Goal: Contribute content: Add original content to the website for others to see

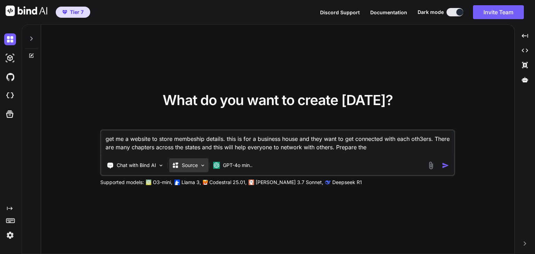
click at [198, 169] on div "Source" at bounding box center [188, 166] width 39 height 14
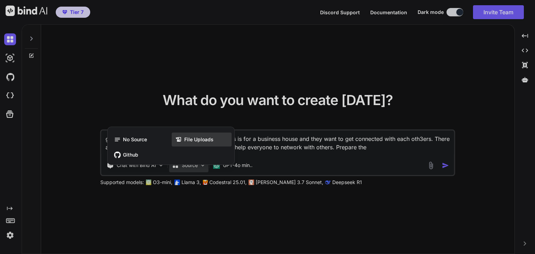
click at [210, 144] on div "File Uploads" at bounding box center [202, 140] width 60 height 14
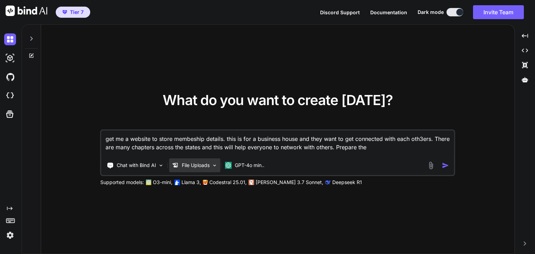
click at [203, 166] on p "File Uploads" at bounding box center [196, 165] width 28 height 7
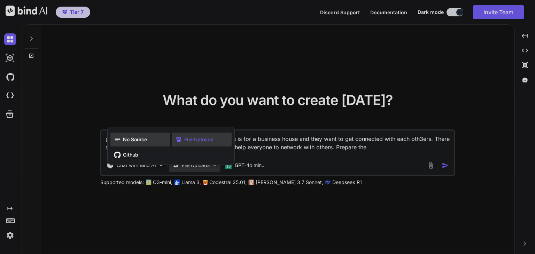
click at [139, 142] on span "No Source" at bounding box center [135, 139] width 24 height 7
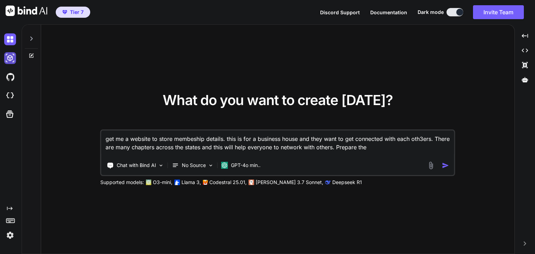
click at [6, 59] on img at bounding box center [10, 58] width 12 height 12
type textarea "x"
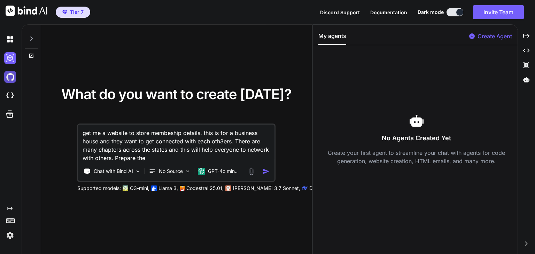
click at [8, 77] on img at bounding box center [10, 77] width 12 height 12
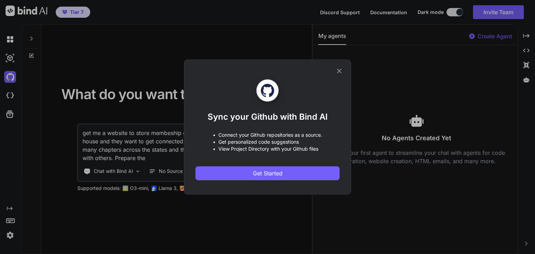
click at [9, 104] on div "Sync your Github with Bind AI • Connect your Github repositories as a source. •…" at bounding box center [267, 127] width 535 height 254
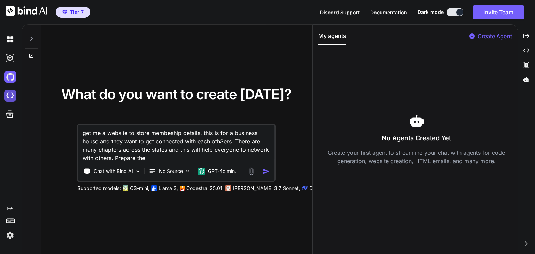
click at [11, 93] on img at bounding box center [10, 96] width 12 height 12
click at [11, 115] on icon at bounding box center [10, 114] width 10 height 10
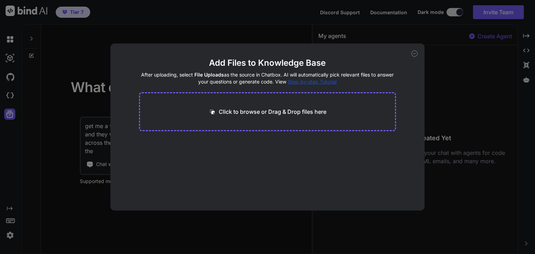
click at [311, 111] on p "Click to browse or Drag & Drop files here" at bounding box center [273, 112] width 108 height 8
type input "C:\fakepath\PRD Membership Directory.txt"
click at [208, 147] on div at bounding box center [207, 144] width 8 height 8
click at [206, 143] on icon at bounding box center [207, 144] width 6 height 6
click at [287, 114] on p "Click to browse or Drag & Drop files here" at bounding box center [273, 112] width 108 height 8
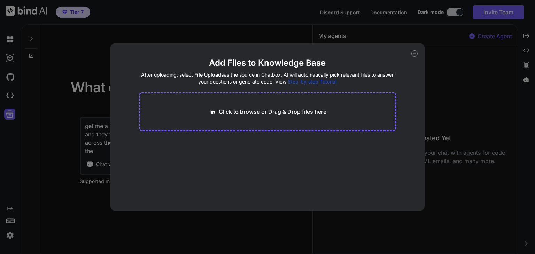
click at [274, 109] on p "Click to browse or Drag & Drop files here" at bounding box center [273, 112] width 108 height 8
click at [414, 54] on icon at bounding box center [414, 54] width 6 height 6
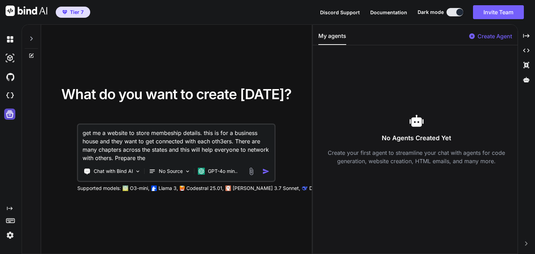
click at [6, 114] on icon at bounding box center [9, 114] width 7 height 7
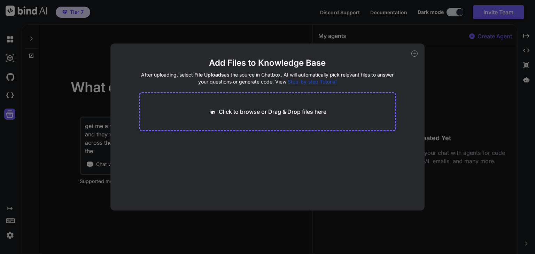
click at [301, 107] on div "Click to browse or Drag & Drop files here" at bounding box center [267, 111] width 257 height 39
click at [298, 114] on p "Click to browse or Drag & Drop files here" at bounding box center [273, 112] width 108 height 8
type input "C:\fakepath\PRD Membership Directory.txt"
click at [380, 183] on button "Finish" at bounding box center [384, 190] width 24 height 14
click at [322, 156] on main "Add Files to Knowledge Base After uploading, select File Uploads as the source …" at bounding box center [267, 133] width 257 height 153
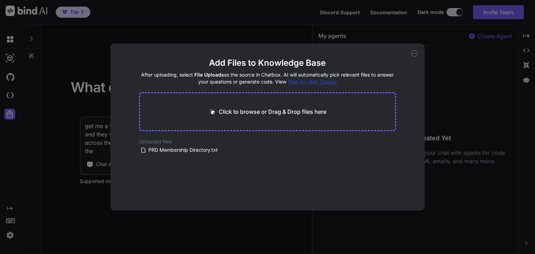
click at [414, 51] on icon at bounding box center [414, 54] width 6 height 6
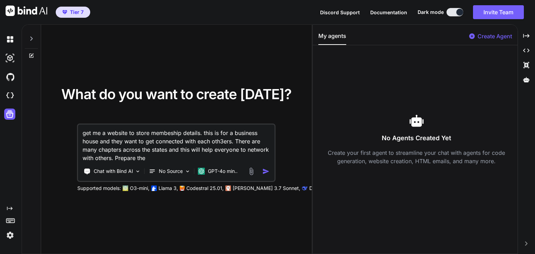
click at [387, 88] on div "No Agents Created Yet Create your first agent to streamline your chat with agen…" at bounding box center [416, 140] width 197 height 178
click at [11, 110] on icon at bounding box center [10, 114] width 10 height 10
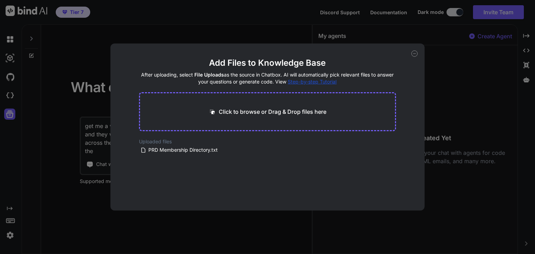
click at [416, 53] on icon at bounding box center [414, 54] width 6 height 6
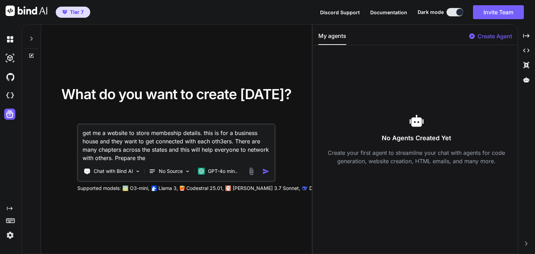
click at [169, 153] on textarea "get me a website to store membeship details. this is for a business house and t…" at bounding box center [176, 144] width 196 height 38
click at [162, 136] on textarea "get me a website to store membeship details. this is for a business house and t…" at bounding box center [176, 144] width 196 height 38
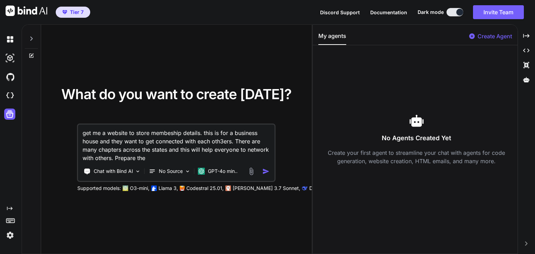
click at [222, 139] on textarea "get me a website to store membeship details. this is for a business house and t…" at bounding box center [176, 144] width 196 height 38
type textarea "get me a website to store membeship details. this is for a business house and t…"
click at [191, 172] on div "No Source" at bounding box center [169, 171] width 47 height 14
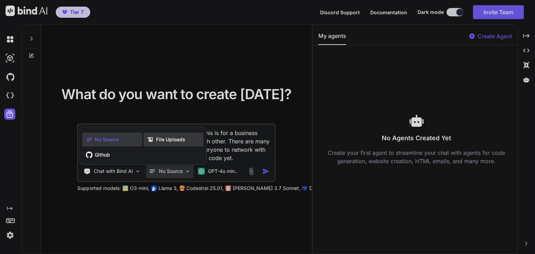
click at [182, 137] on span "File Uploads" at bounding box center [170, 139] width 29 height 7
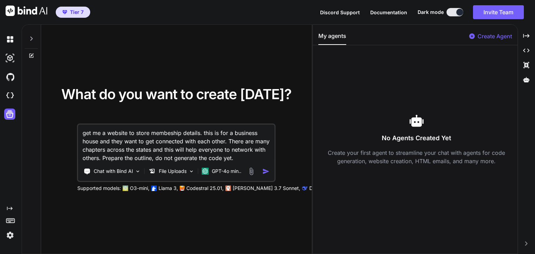
click at [267, 171] on img "button" at bounding box center [265, 171] width 7 height 7
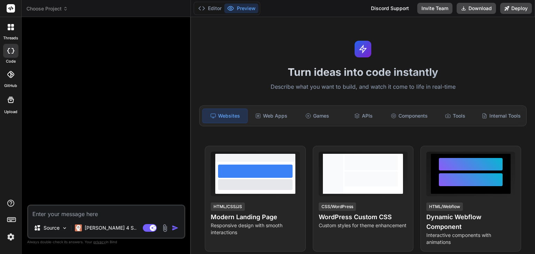
type textarea "x"
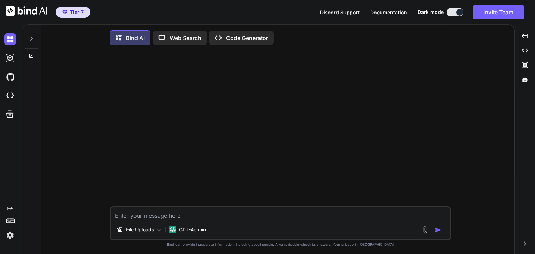
click at [193, 40] on p "Web Search" at bounding box center [186, 38] width 32 height 8
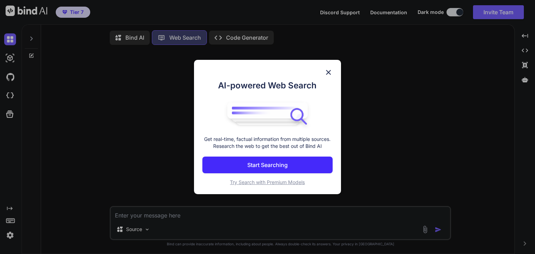
scroll to position [3, 0]
click at [325, 74] on img at bounding box center [328, 72] width 8 height 8
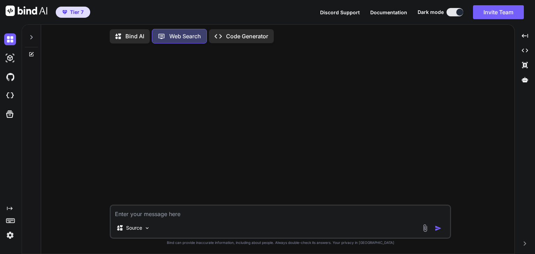
click at [228, 37] on p "Code Generator" at bounding box center [247, 36] width 42 height 8
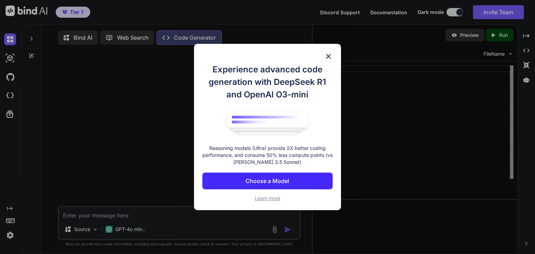
click at [329, 56] on img at bounding box center [328, 56] width 8 height 8
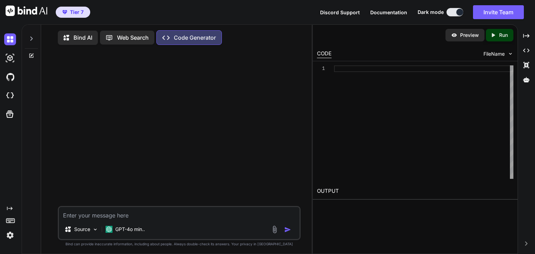
click at [63, 34] on icon at bounding box center [68, 37] width 10 height 9
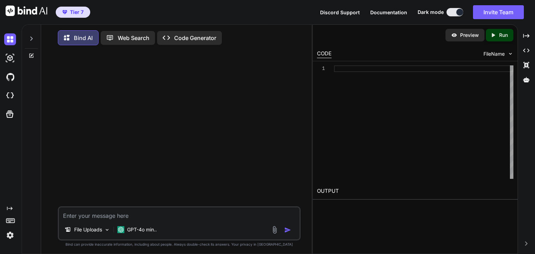
click at [99, 214] on textarea at bounding box center [179, 214] width 241 height 13
type textarea "x"
type textarea "p"
type textarea "x"
type textarea "pr"
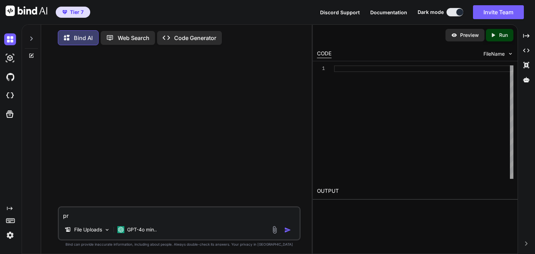
type textarea "x"
type textarea "prep"
type textarea "x"
type textarea "prepa"
type textarea "x"
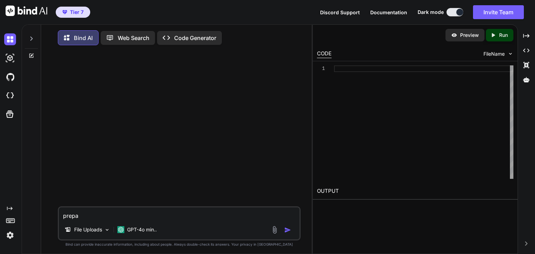
type textarea "prepar"
type textarea "x"
type textarea "prepare"
type textarea "x"
type textarea "prepare"
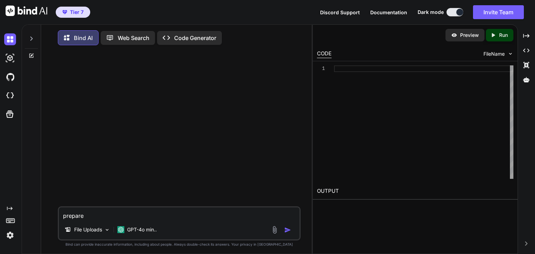
type textarea "x"
type textarea "prepare a"
type textarea "x"
type textarea "prepare an"
type textarea "x"
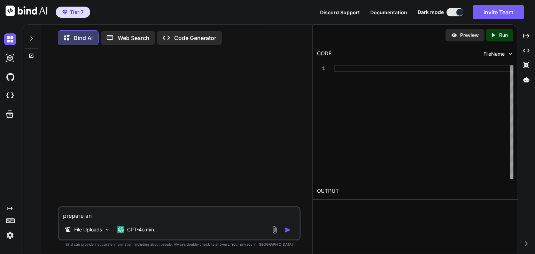
type textarea "prepare an"
type textarea "x"
type textarea "prepare an o"
type textarea "x"
type textarea "prepare an out"
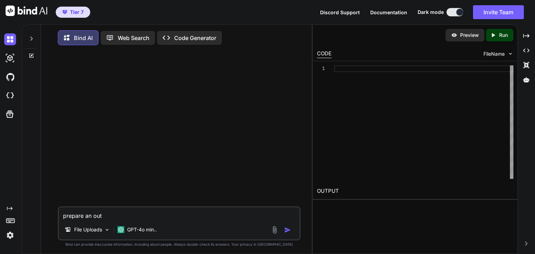
type textarea "x"
type textarea "prepare an outi"
type textarea "x"
type textarea "prepare an outin"
type textarea "x"
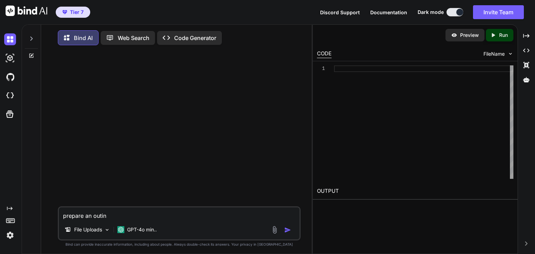
type textarea "prepare an outint"
type textarea "x"
type textarea "prepare an outin"
type textarea "x"
type textarea "prepare an outi"
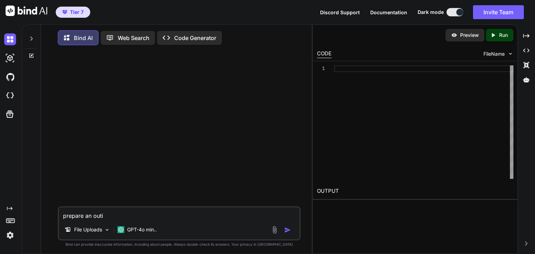
type textarea "x"
type textarea "prepare an out"
type textarea "x"
type textarea "prepare an outi"
type textarea "x"
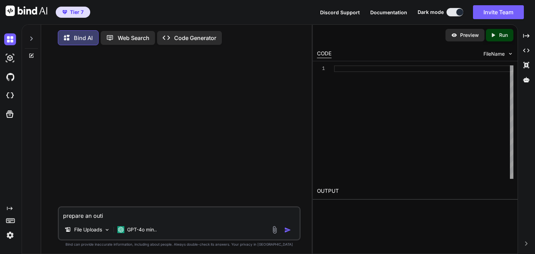
type textarea "prepare an outin"
type textarea "x"
type textarea "prepare an outine"
type textarea "x"
type textarea "prepare an outine f"
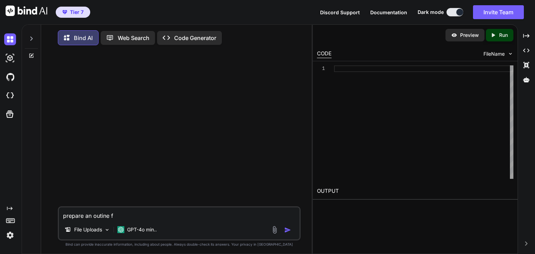
type textarea "x"
type textarea "prepare an outine fo"
type textarea "x"
type textarea "prepare an outine for"
type textarea "x"
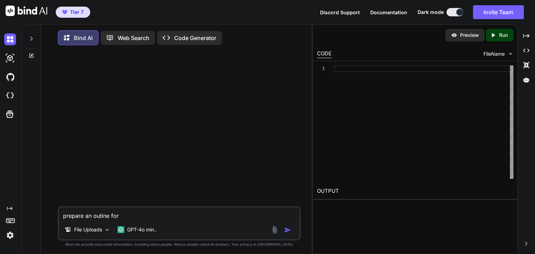
type textarea "prepare an outine for"
type textarea "x"
type textarea "prepare an outine for o"
type textarea "x"
type textarea "prepare an outine for ou"
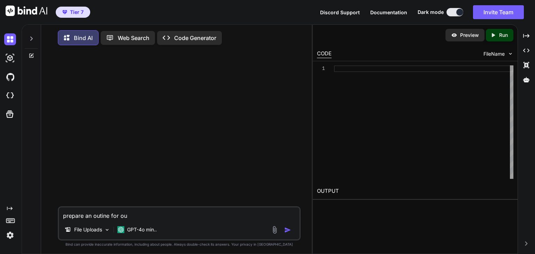
type textarea "x"
type textarea "prepare an outine for our"
type textarea "x"
type textarea "prepare an outine for our"
type textarea "x"
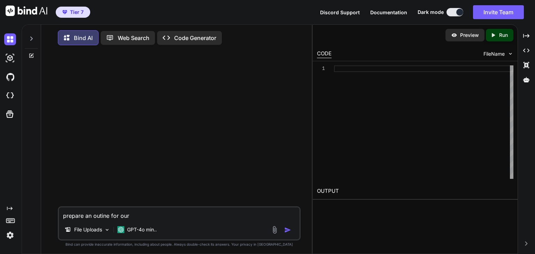
type textarea "prepare an outine for our p"
type textarea "x"
type textarea "prepare an outine for our pr"
type textarea "x"
type textarea "prepare an outine for our pro"
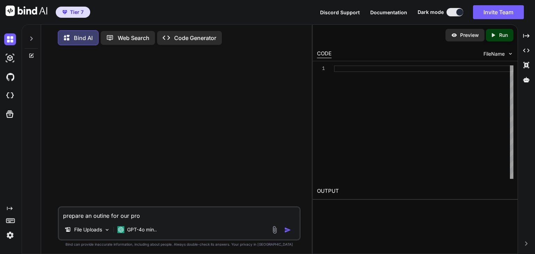
type textarea "x"
type textarea "prepare an outine for our proj"
type textarea "x"
type textarea "prepare an outine for our proje"
type textarea "x"
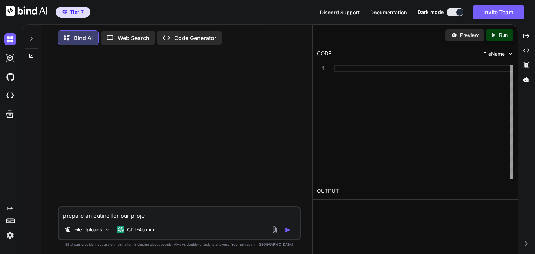
type textarea "prepare an outine for our projec"
type textarea "x"
type textarea "prepare an outine for our project"
type textarea "x"
type textarea "prepare an outine for our project"
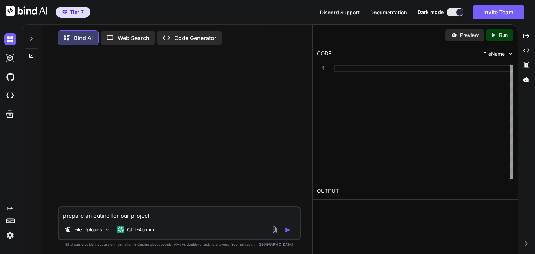
type textarea "x"
type textarea "prepare an outine for our project a"
type textarea "x"
type textarea "prepare an outine for our project an"
type textarea "x"
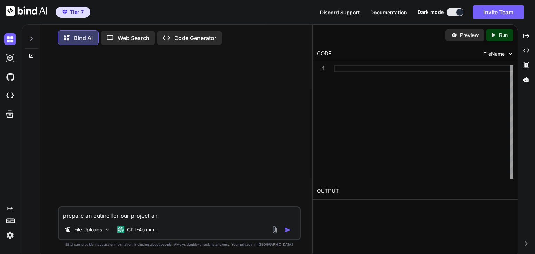
type textarea "prepare an outine for our project and"
type textarea "x"
type textarea "prepare an outine for our project and"
type textarea "x"
type textarea "prepare an outine for our project and f"
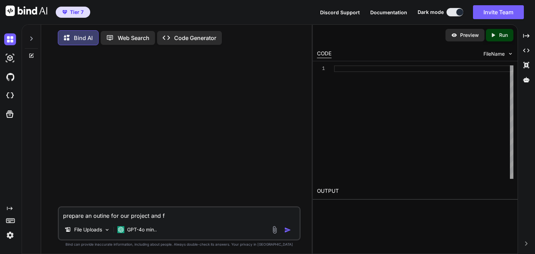
type textarea "x"
type textarea "prepare an outine for our project and fl"
type textarea "x"
type textarea "prepare an outine for our project and flo"
type textarea "x"
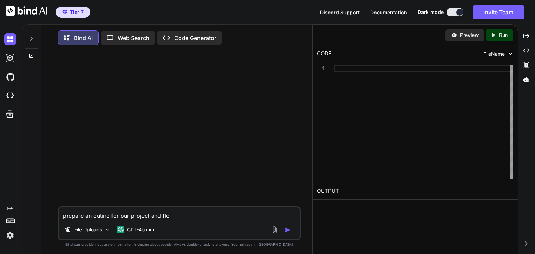
type textarea "prepare an outine for our project and flow"
type textarea "x"
type textarea "prepare an outine for our project and flow"
type textarea "x"
type textarea "prepare an outine for our project and flow m"
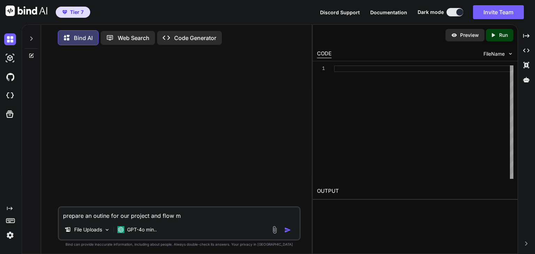
type textarea "x"
type textarea "prepare an outine for our project and flow mo"
type textarea "x"
type textarea "prepare an outine for our project and flow mod"
type textarea "x"
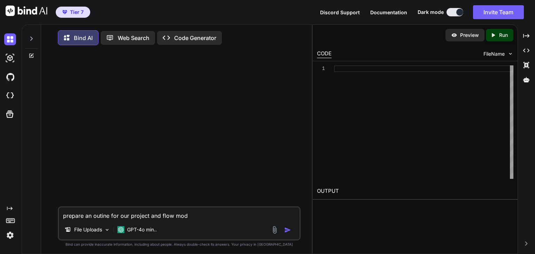
type textarea "prepare an outine for our project and flow mode"
type textarea "x"
type textarea "prepare an outine for our project and flow model"
type textarea "x"
type textarea "prepare an outine for our project and flow model."
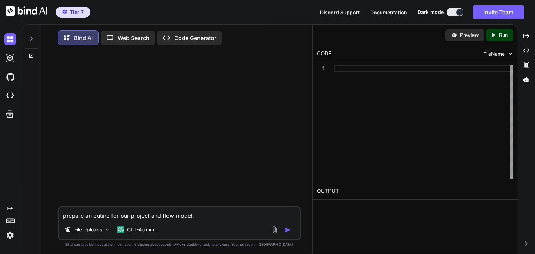
type textarea "x"
type textarea "prepare an outine for our project and flow model."
type textarea "x"
type textarea "prepare an outine for our project and flow model. d"
type textarea "x"
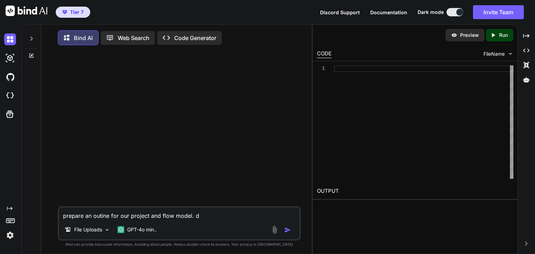
type textarea "prepare an outine for our project and flow model. do"
type textarea "x"
type textarea "prepare an outine for our project and flow model. do"
type textarea "x"
type textarea "prepare an outine for our project and flow model. do n"
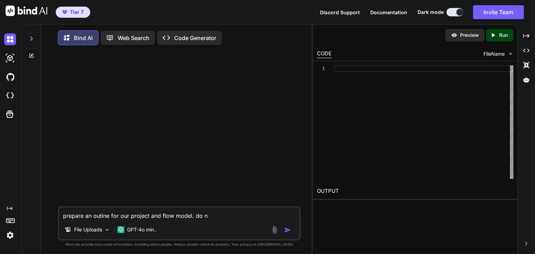
type textarea "x"
type textarea "prepare an outine for our project and flow model. do no"
type textarea "x"
type textarea "prepare an outine for our project and flow model. do not"
type textarea "x"
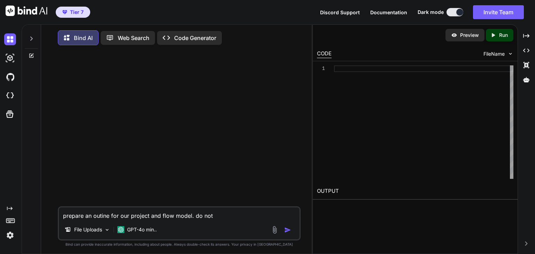
type textarea "prepare an outine for our project and flow model. do not"
type textarea "x"
type textarea "prepare an outine for our project and flow model. do not b"
type textarea "x"
type textarea "prepare an outine for our project and flow model. do not bu"
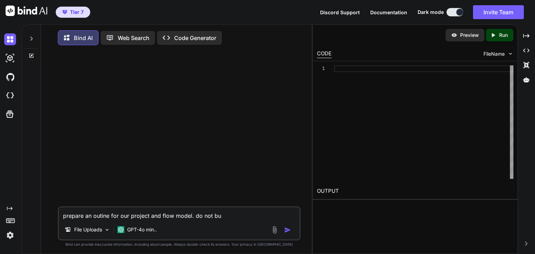
type textarea "x"
type textarea "prepare an outine for our project and flow model. do not bui"
type textarea "x"
type textarea "prepare an outine for our project and flow model. do not buil"
type textarea "x"
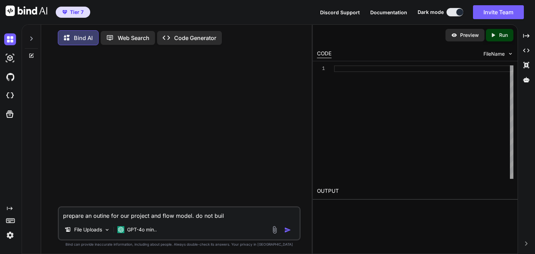
type textarea "prepare an outine for our project and flow model. do not build"
type textarea "x"
type textarea "prepare an outine for our project and flow model. do not build"
type textarea "x"
type textarea "prepare an outine for our project and flow model. do not build c"
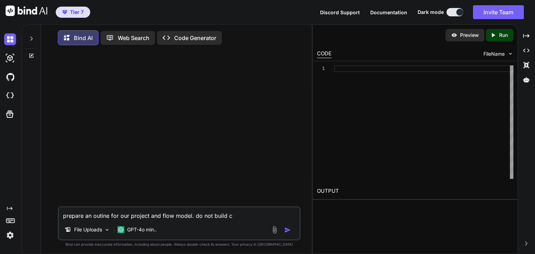
type textarea "x"
type textarea "prepare an outine for our project and flow model. do not build co"
type textarea "x"
type textarea "prepare an outine for our project and flow model. do not build cod"
type textarea "x"
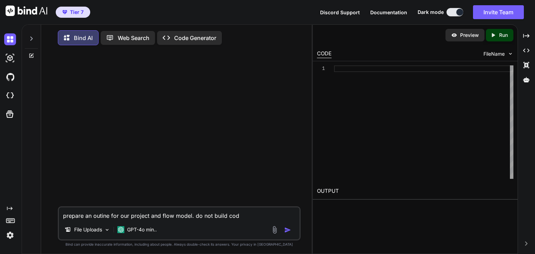
type textarea "prepare an outine for our project and flow model. do not build code"
type textarea "x"
type textarea "prepare an outine for our project and flow model. do not build code"
type textarea "x"
type textarea "prepare an outine for our project and flow model. do not build code y"
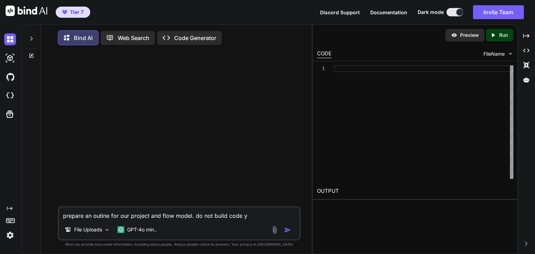
type textarea "x"
type textarea "prepare an outine for our project and flow model. do not build code ye"
type textarea "x"
type textarea "prepare an outine for our project and flow model. do not build code yet"
type textarea "x"
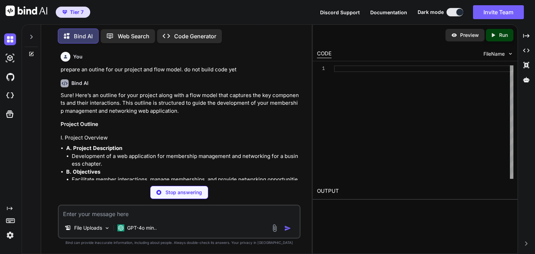
scroll to position [58, 0]
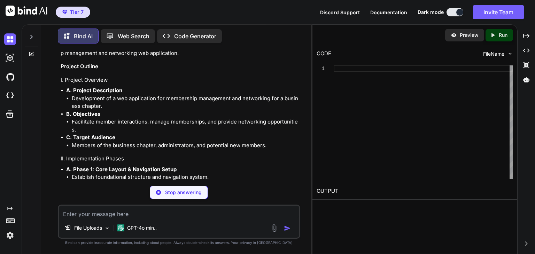
drag, startPoint x: 312, startPoint y: 117, endPoint x: 419, endPoint y: 118, distance: 107.3
click at [419, 118] on div "Bind AI Web Search Created with Pixso. Code Generator You prepare an outine for…" at bounding box center [279, 139] width 514 height 230
click at [529, 35] on icon "Created with Pixso." at bounding box center [526, 36] width 6 height 6
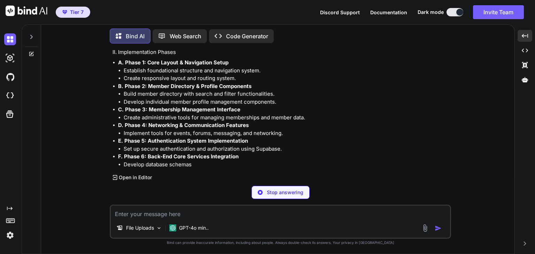
scroll to position [0, 0]
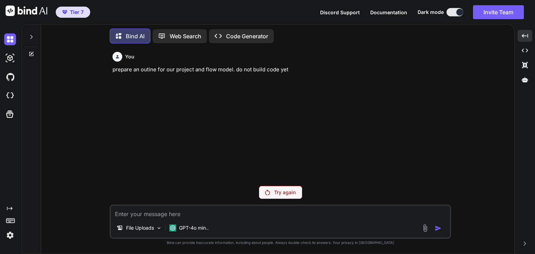
click at [283, 195] on p "Try again" at bounding box center [285, 192] width 22 height 7
type textarea "x"
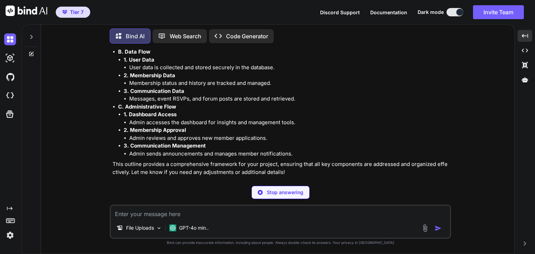
scroll to position [379, 0]
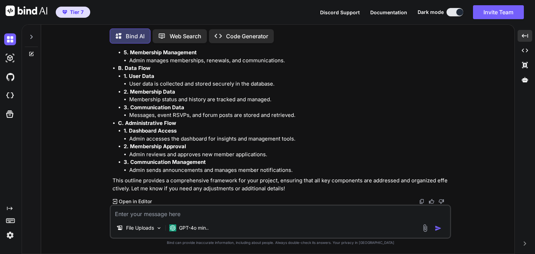
click at [220, 215] on textarea at bounding box center [280, 212] width 339 height 13
type textarea "it is fine. how are we going to go ahead? how do we build?"
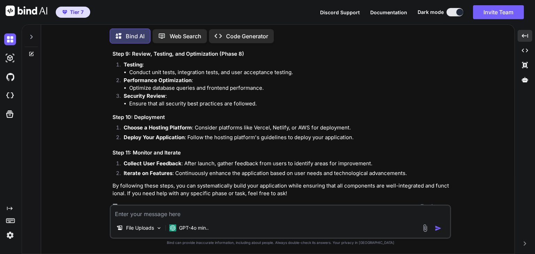
scroll to position [1038, 0]
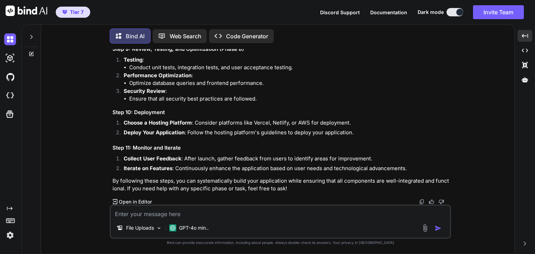
click at [219, 213] on textarea at bounding box center [280, 212] width 339 height 13
click at [142, 199] on p "Open in Editor" at bounding box center [135, 202] width 33 height 7
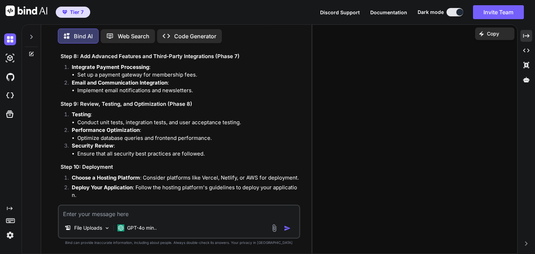
scroll to position [1085, 0]
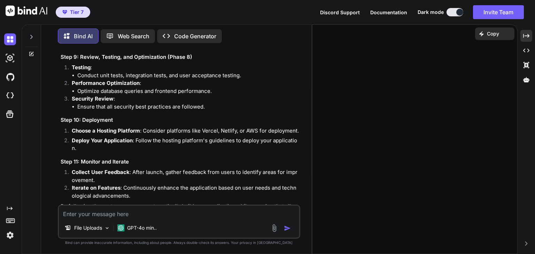
click at [139, 210] on textarea at bounding box center [179, 212] width 240 height 13
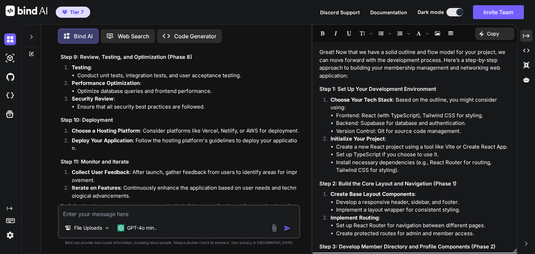
scroll to position [1111, 0]
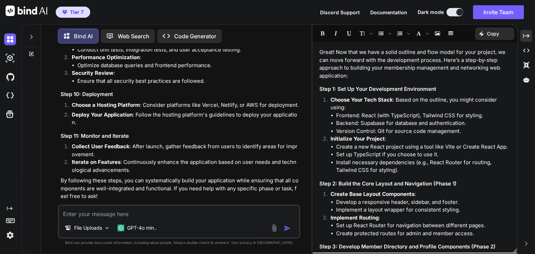
click at [152, 214] on textarea at bounding box center [179, 212] width 240 height 13
type textarea "lets start"
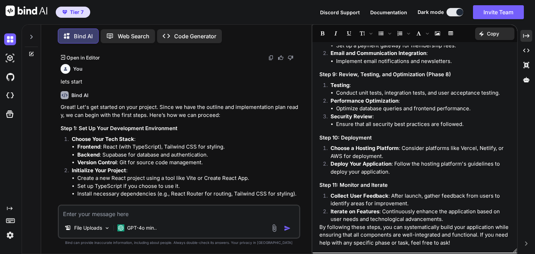
scroll to position [1342, 0]
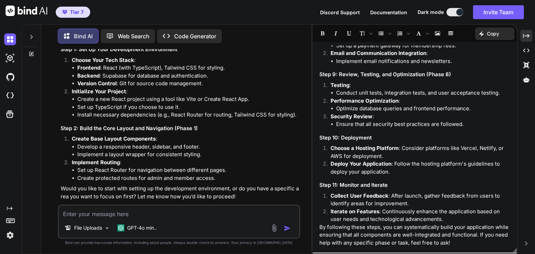
click at [219, 216] on textarea at bounding box center [179, 212] width 240 height 13
type textarea "yes , proceed"
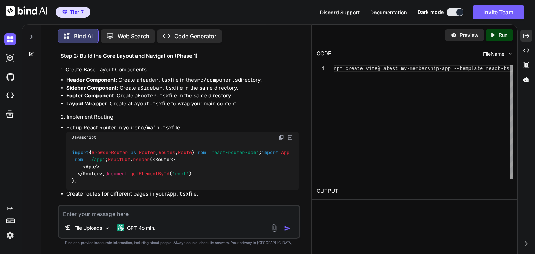
scroll to position [2194, 0]
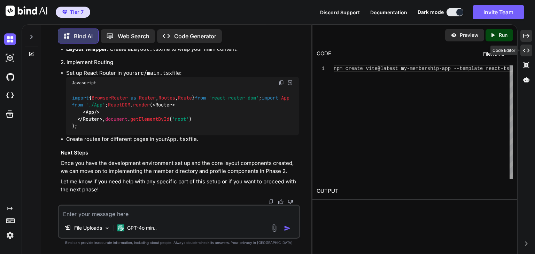
click at [526, 47] on icon "Created with Pixso." at bounding box center [526, 50] width 6 height 6
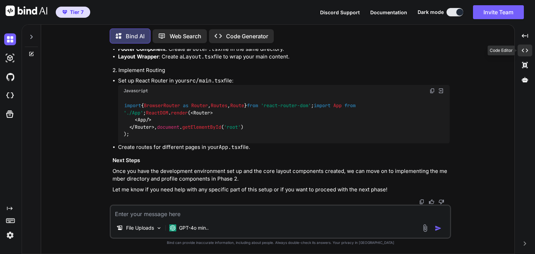
click at [526, 47] on icon "Created with Pixso." at bounding box center [525, 50] width 6 height 6
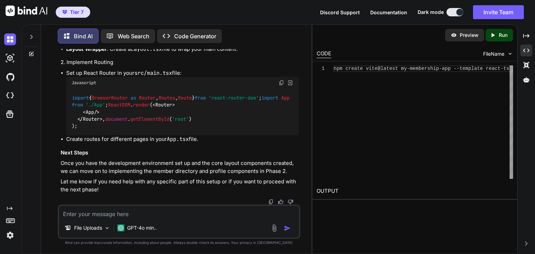
scroll to position [2194, 0]
click at [176, 210] on textarea at bounding box center [179, 212] width 240 height 13
type textarea "proceed"
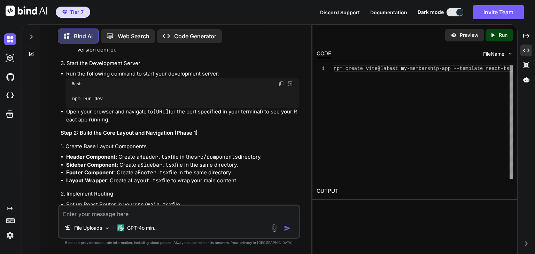
scroll to position [2268, 0]
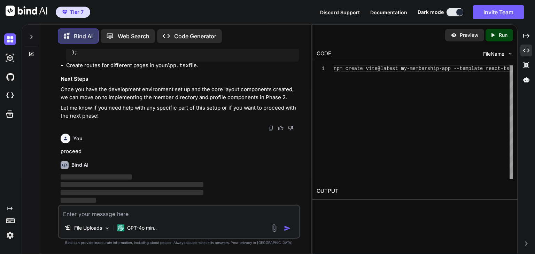
click at [199, 158] on div "Bind AI ‌ ‌ ‌ ‌" at bounding box center [180, 180] width 238 height 49
click at [119, 187] on span "‌" at bounding box center [132, 184] width 143 height 5
drag, startPoint x: 456, startPoint y: 37, endPoint x: 458, endPoint y: 44, distance: 6.7
click at [456, 38] on div "Preview" at bounding box center [464, 35] width 39 height 13
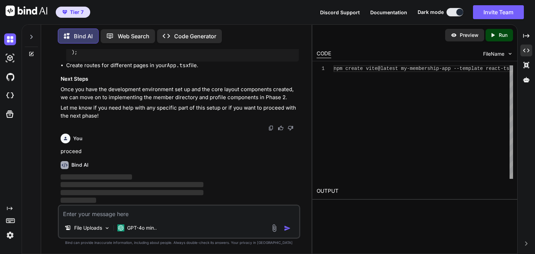
click at [491, 37] on icon "Created with Pixso." at bounding box center [493, 35] width 6 height 6
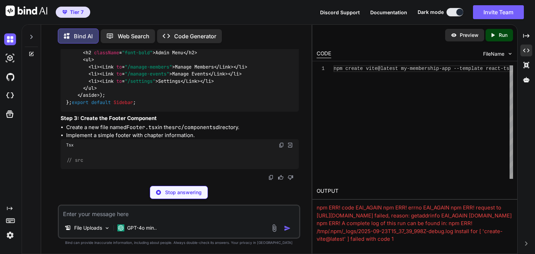
scroll to position [2751, 0]
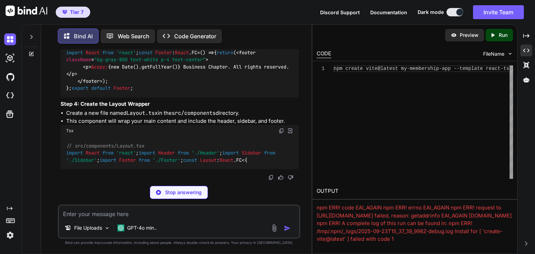
click at [225, 222] on div "File Uploads GPT-4o min.." at bounding box center [179, 229] width 240 height 17
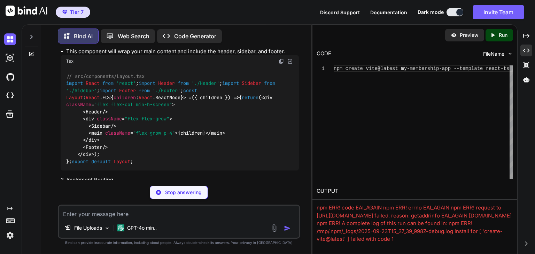
click at [69, 191] on div "Stop answering" at bounding box center [179, 192] width 242 height 13
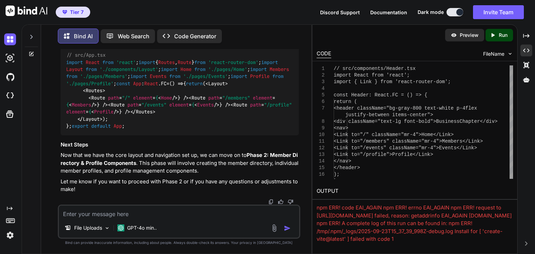
scroll to position [3404, 0]
click at [146, 211] on textarea at bounding box center [179, 212] width 240 height 13
type textarea "yes proceed"
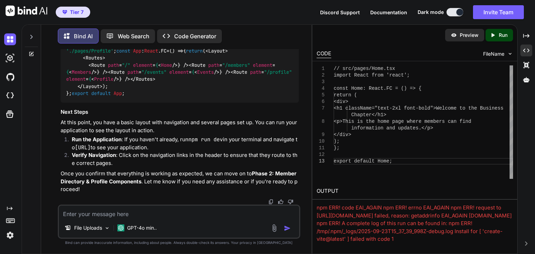
scroll to position [4400, 0]
click at [10, 210] on icon "Created with Pixso." at bounding box center [10, 209] width 6 height 6
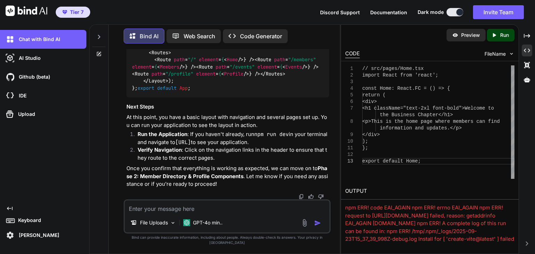
scroll to position [4544, 0]
click at [8, 206] on icon "Created with Pixso." at bounding box center [10, 209] width 6 height 6
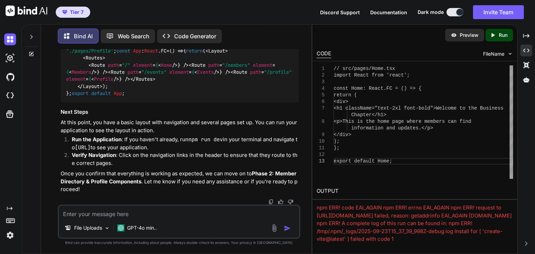
click at [6, 211] on icon "Created with Pixso." at bounding box center [8, 209] width 8 height 6
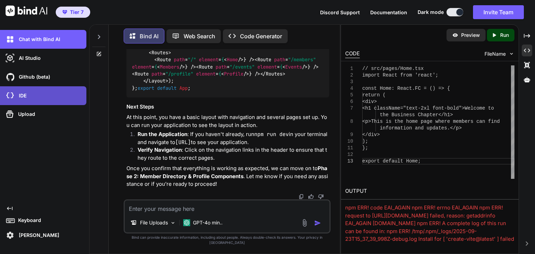
click at [45, 96] on div "IDE" at bounding box center [45, 96] width 82 height 12
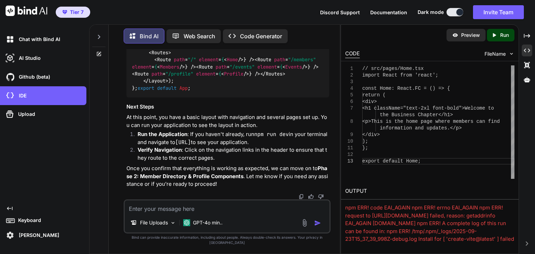
click at [185, 152] on p "Verify Navigation : Click on the navigation links in the header to ensure that …" at bounding box center [234, 154] width 192 height 16
click at [101, 36] on icon at bounding box center [99, 37] width 6 height 6
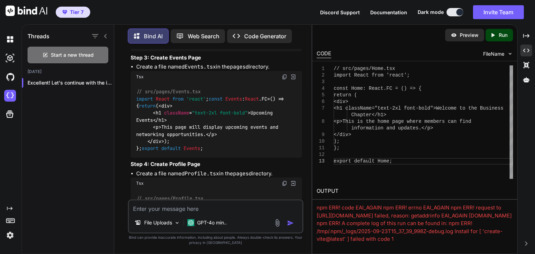
scroll to position [4255, 0]
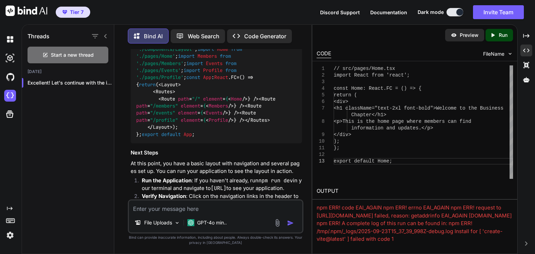
click at [104, 35] on icon at bounding box center [106, 36] width 6 height 6
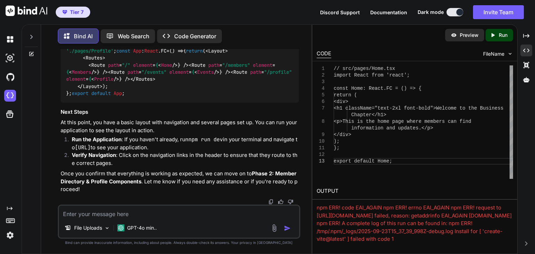
click at [36, 35] on div at bounding box center [31, 35] width 13 height 24
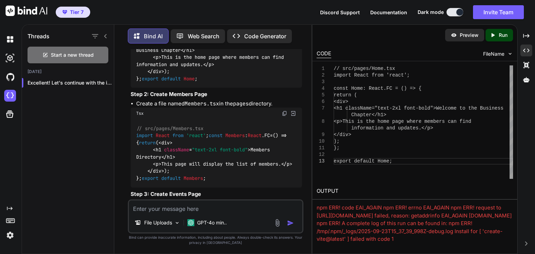
scroll to position [4255, 0]
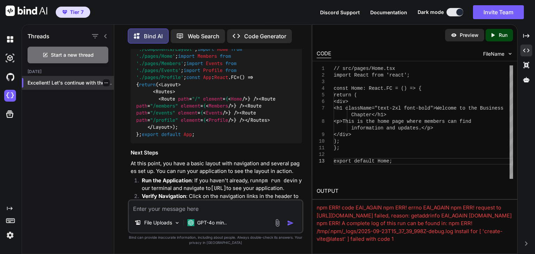
click at [104, 81] on icon "button" at bounding box center [106, 83] width 4 height 4
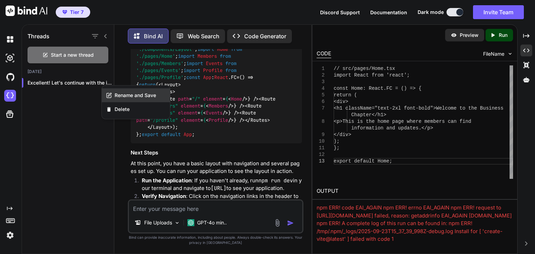
click at [115, 98] on span "Rename and Save" at bounding box center [135, 95] width 41 height 7
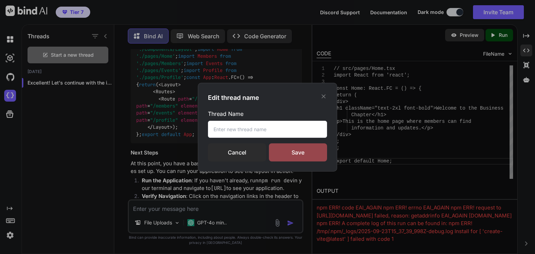
click at [255, 125] on input "text" at bounding box center [267, 129] width 119 height 17
type input "Membership Directory"
click at [290, 156] on div "Save" at bounding box center [298, 153] width 58 height 18
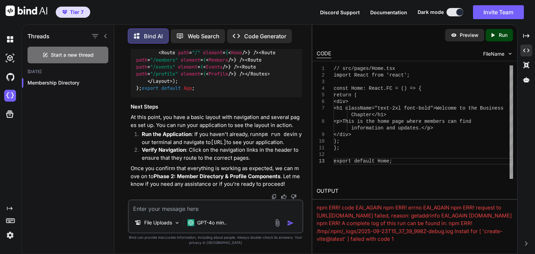
scroll to position [4217, 0]
click at [242, 32] on icon "Created with Pixso." at bounding box center [238, 35] width 11 height 7
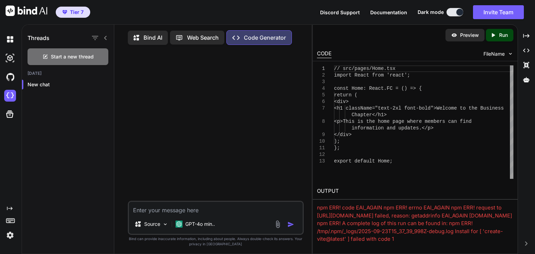
click at [193, 36] on p "Web Search" at bounding box center [203, 37] width 32 height 8
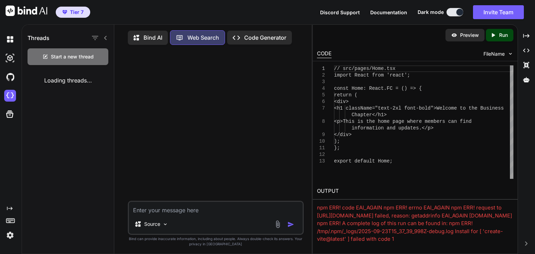
scroll to position [3, 0]
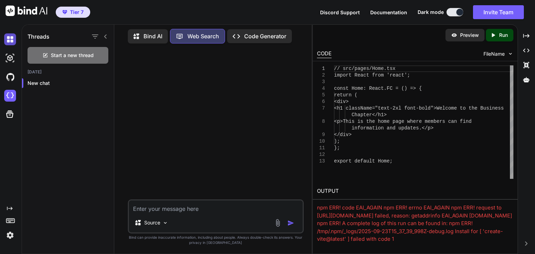
click at [4, 38] on img at bounding box center [10, 39] width 12 height 12
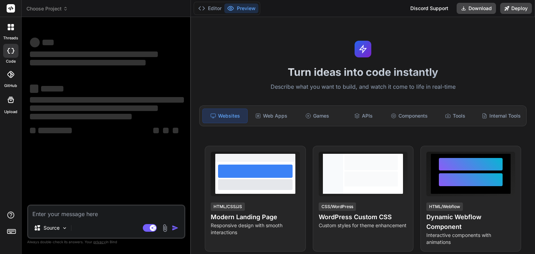
click at [11, 31] on div at bounding box center [10, 27] width 15 height 15
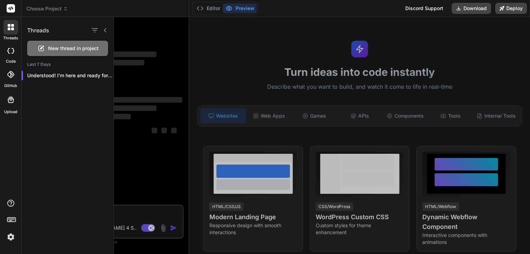
type textarea "x"
click at [162, 32] on div at bounding box center [324, 135] width 421 height 237
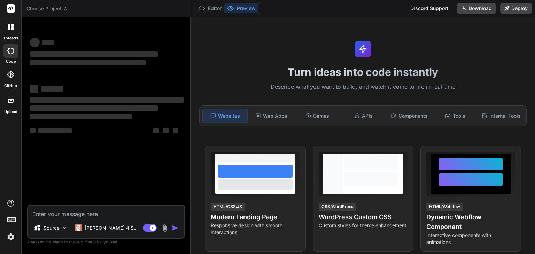
click at [13, 27] on icon at bounding box center [11, 27] width 6 height 6
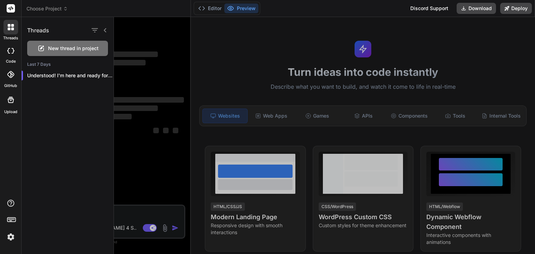
click at [60, 114] on div "Threads New thread in project Last 7 Days Understood! I'm here and ready for yo…" at bounding box center [68, 135] width 92 height 237
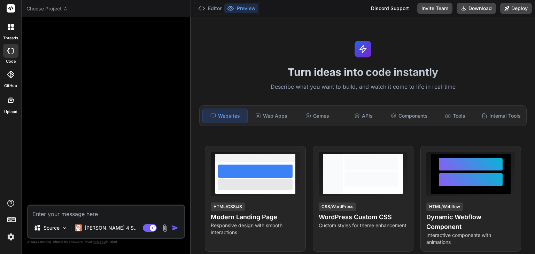
type textarea "x"
click at [11, 30] on div at bounding box center [10, 27] width 15 height 15
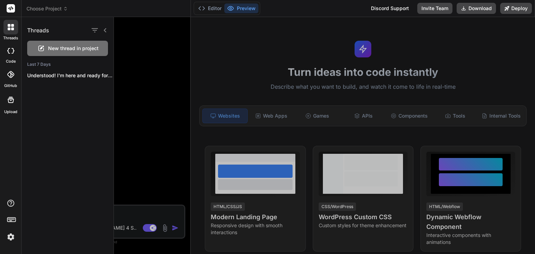
click at [47, 68] on div "Last 7 Days Understood! I'm here and ready for your..." at bounding box center [68, 74] width 92 height 25
click at [149, 84] on div at bounding box center [324, 135] width 421 height 237
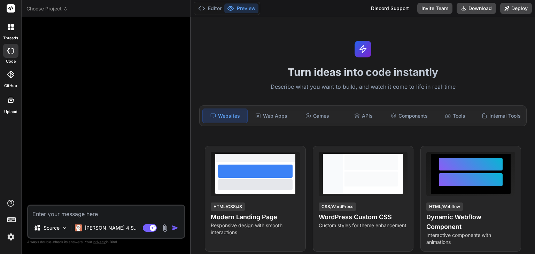
type textarea "x"
